Goal: Check status: Check status

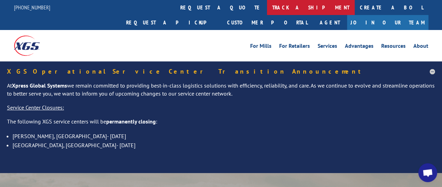
click at [267, 8] on link "track a shipment" at bounding box center [311, 7] width 88 height 15
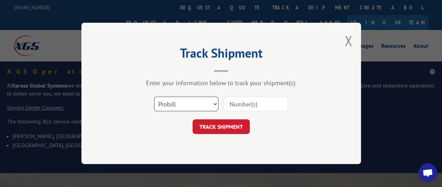
click at [212, 104] on select "Select category... Probill BOL PO" at bounding box center [186, 104] width 64 height 15
select select "bol"
click at [154, 97] on select "Select category... Probill BOL PO" at bounding box center [186, 104] width 64 height 15
click at [249, 101] on input at bounding box center [256, 104] width 64 height 15
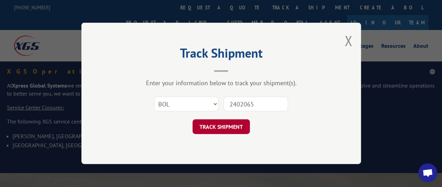
type input "2402065"
click at [212, 130] on button "TRACK SHIPMENT" at bounding box center [221, 127] width 57 height 15
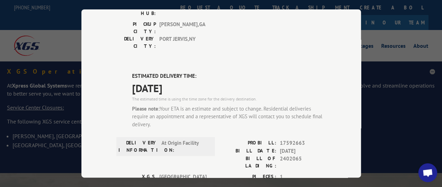
scroll to position [147, 0]
click at [392, 73] on div "Track Shipment DELIVERED DELIVERY INFORMATION: [DATE] 10:45 am [PERSON_NAME]: 1…" at bounding box center [221, 93] width 442 height 187
